Goal: Task Accomplishment & Management: Complete application form

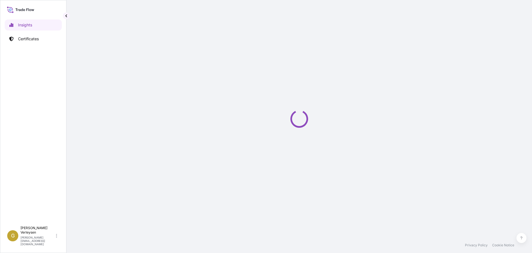
select select "2025"
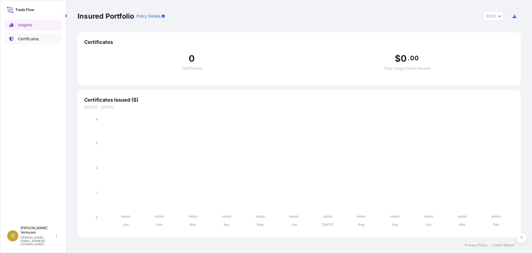
click at [36, 40] on p "Certificates" at bounding box center [28, 39] width 21 height 6
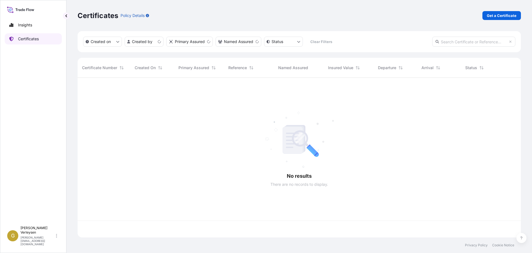
scroll to position [158, 439]
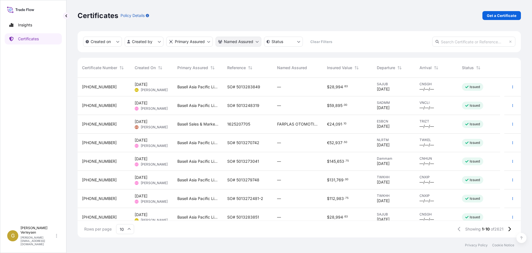
click at [239, 41] on html "Insights Certificates G Gunther Verleysen gunther.verleysen@bdpint.com Certific…" at bounding box center [266, 126] width 532 height 253
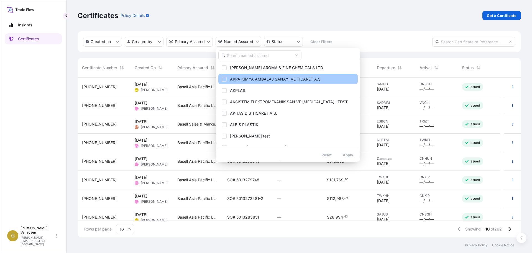
click at [226, 78] on div "Select Option" at bounding box center [224, 79] width 5 height 5
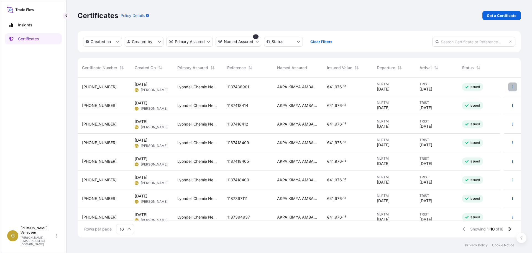
click at [511, 86] on icon "button" at bounding box center [512, 86] width 3 height 3
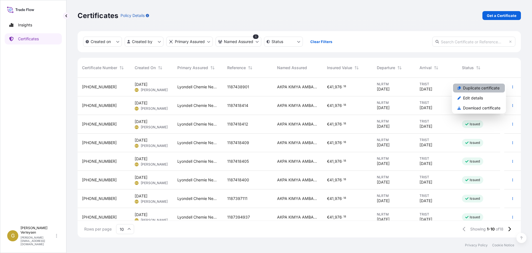
click at [478, 91] on link "Duplicate certificate" at bounding box center [479, 87] width 52 height 9
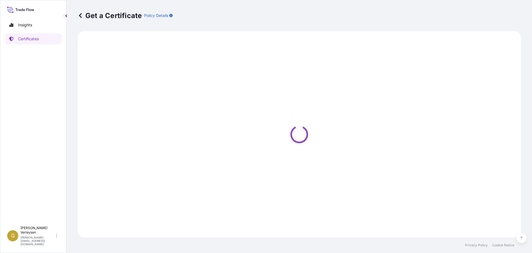
select select "Sea"
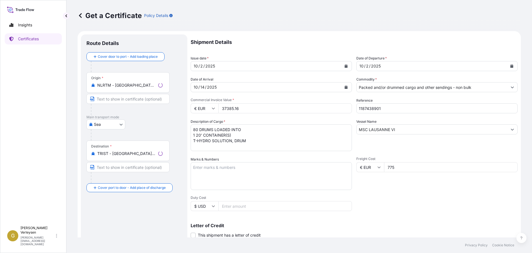
select select "32165"
drag, startPoint x: 386, startPoint y: 107, endPoint x: 311, endPoint y: 99, distance: 75.8
click at [311, 99] on div "Shipment Details Issue date * 10 / 2 / 2025 Date of Departure * 10 / 2 / 2025 D…" at bounding box center [354, 166] width 327 height 264
paste input "7"
type input "1187438907"
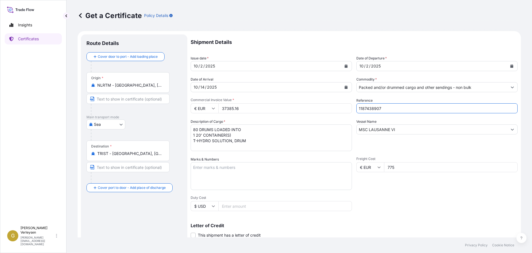
click at [344, 89] on button "Calendar" at bounding box center [346, 87] width 9 height 9
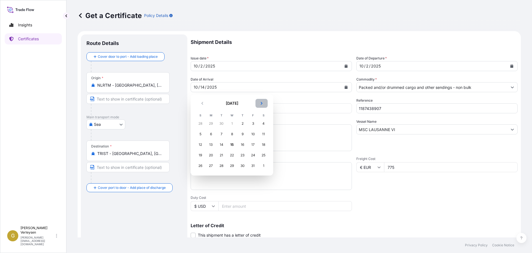
click at [263, 105] on button "Next" at bounding box center [262, 103] width 12 height 9
click at [221, 124] on div "28" at bounding box center [222, 123] width 10 height 10
click at [222, 124] on div "28" at bounding box center [222, 123] width 10 height 10
click at [222, 123] on div "28" at bounding box center [222, 123] width 10 height 10
click at [223, 167] on div "28" at bounding box center [222, 166] width 10 height 10
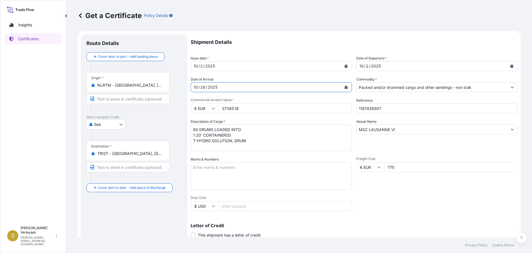
click at [387, 68] on div "10 / 2 / 2025" at bounding box center [432, 66] width 151 height 10
click at [511, 65] on icon "Calendar" at bounding box center [512, 65] width 3 height 3
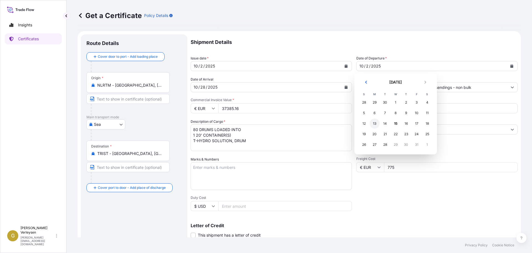
click at [375, 124] on div "13" at bounding box center [375, 123] width 10 height 10
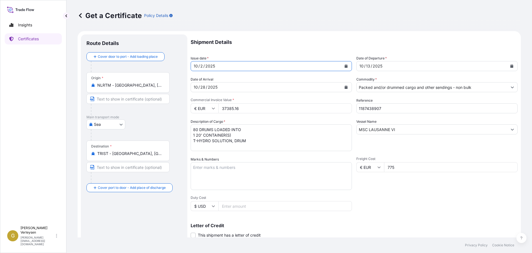
click at [345, 66] on icon "Calendar" at bounding box center [346, 65] width 3 height 3
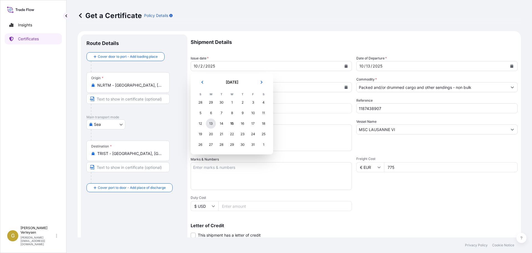
click at [210, 123] on div "13" at bounding box center [211, 123] width 10 height 10
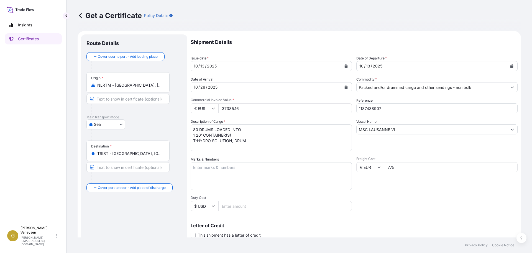
drag, startPoint x: 243, startPoint y: 109, endPoint x: 177, endPoint y: 90, distance: 69.1
click at [177, 91] on form "Route Details Cover door to port - Add loading place Place of loading Road / In…" at bounding box center [300, 174] width 444 height 286
type input "37300.80"
click at [401, 129] on input "MSC LAUSANNE VI" at bounding box center [432, 129] width 151 height 10
drag, startPoint x: 401, startPoint y: 129, endPoint x: 334, endPoint y: 133, distance: 66.3
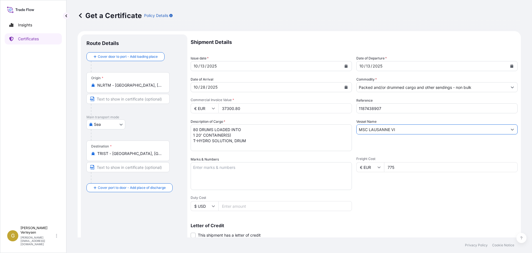
click at [330, 131] on div "Shipment Details Issue date * 10 / 13 / 2025 Date of Departure * 10 / 13 / 2025…" at bounding box center [354, 166] width 327 height 264
click at [409, 131] on input "MSC LAUSANNE VI" at bounding box center [432, 129] width 151 height 10
drag, startPoint x: 354, startPoint y: 131, endPoint x: 292, endPoint y: 132, distance: 61.8
click at [292, 132] on div "Shipment Details Issue date * 10 / 13 / 2025 Date of Departure * 10 / 13 / 2025…" at bounding box center [354, 166] width 327 height 264
paste input "MADRID"
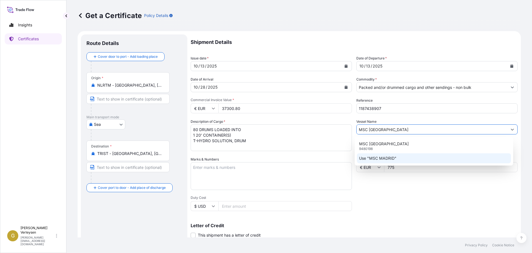
click at [387, 158] on p "Use "MSC MADRID"" at bounding box center [377, 158] width 37 height 6
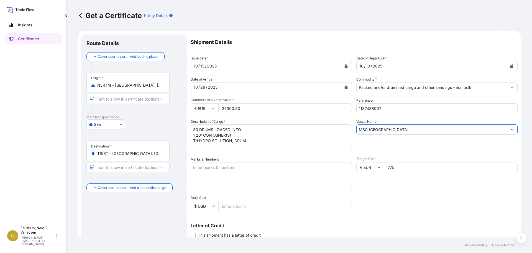
type input "MSC MADRID"
click at [164, 84] on div "NLRTM - Rotterdam, Netherlands" at bounding box center [128, 85] width 74 height 6
click at [163, 84] on input "NLRTM - Rotterdam, Netherlands" at bounding box center [129, 85] width 65 height 6
drag, startPoint x: 164, startPoint y: 85, endPoint x: 70, endPoint y: 87, distance: 93.4
click at [70, 87] on div "Get a Certificate Policy Details Route Details Cover door to port - Add loading…" at bounding box center [300, 118] width 466 height 237
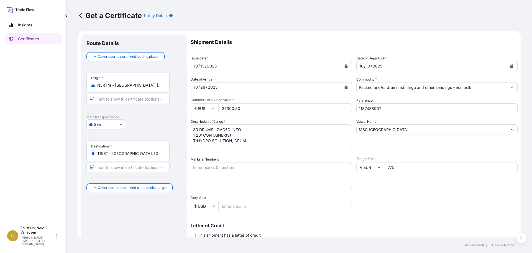
click at [172, 85] on div "Origin * NLRTM - Rotterdam, Netherlands" at bounding box center [133, 93] width 95 height 43
drag, startPoint x: 163, startPoint y: 85, endPoint x: 76, endPoint y: 84, distance: 86.8
click at [76, 84] on div "Get a Certificate Policy Details Route Details Cover door to port - Add loading…" at bounding box center [300, 118] width 466 height 237
click at [183, 75] on div "Route Details Cover door to port - Add loading place Place of loading Road / In…" at bounding box center [134, 174] width 106 height 280
click at [111, 88] on div "Origin * NLRTM - Rotterdam, Netherlands" at bounding box center [127, 82] width 83 height 21
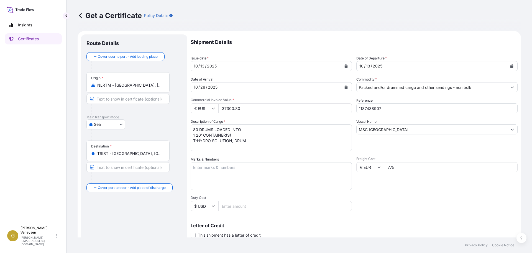
click at [111, 88] on input "NLRTM - Rotterdam, Netherlands" at bounding box center [129, 85] width 65 height 6
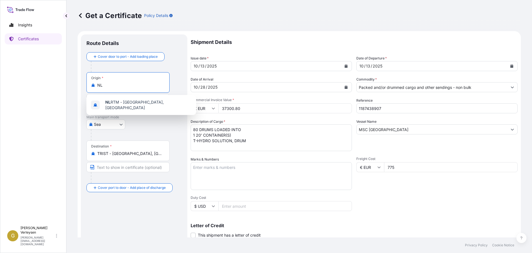
type input "N"
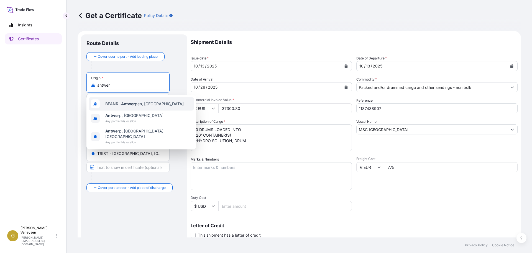
click at [142, 106] on span "BEANR - Antwer pen, Belgium" at bounding box center [144, 104] width 78 height 6
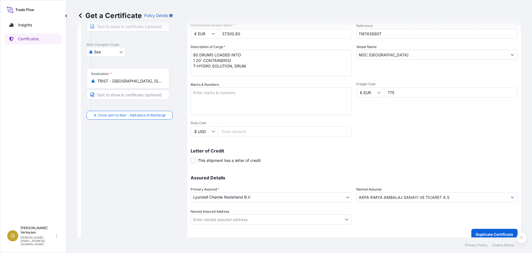
scroll to position [80, 0]
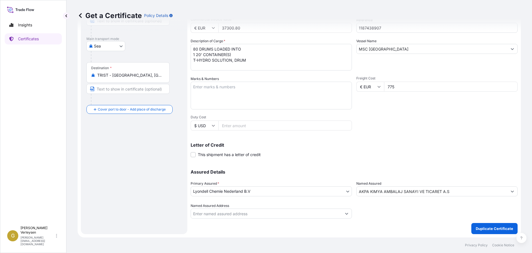
type input "BEANR - Antwerpen, Belgium"
drag, startPoint x: 528, startPoint y: 148, endPoint x: 526, endPoint y: 98, distance: 50.2
click at [524, 95] on div "Get a Certificate Policy Details Route Details Reset Route Details Cover door t…" at bounding box center [300, 118] width 466 height 237
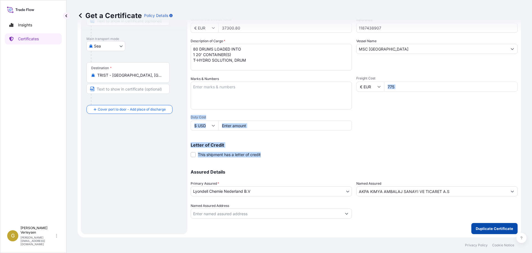
click at [484, 230] on p "Duplicate Certificate" at bounding box center [494, 228] width 37 height 6
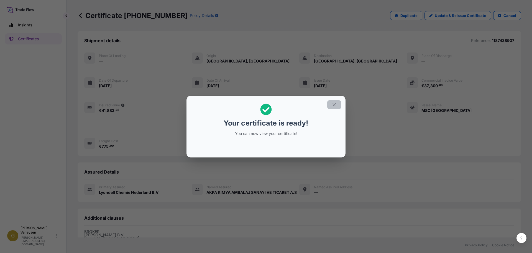
click at [340, 105] on button "button" at bounding box center [334, 104] width 14 height 9
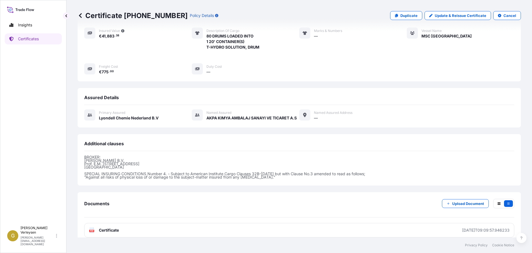
scroll to position [81, 0]
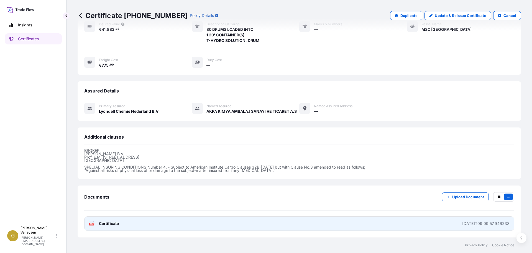
click at [161, 218] on link "PDF Certificate 2025-10-15T09:09:57.946233" at bounding box center [299, 223] width 430 height 14
